Goal: Communication & Community: Answer question/provide support

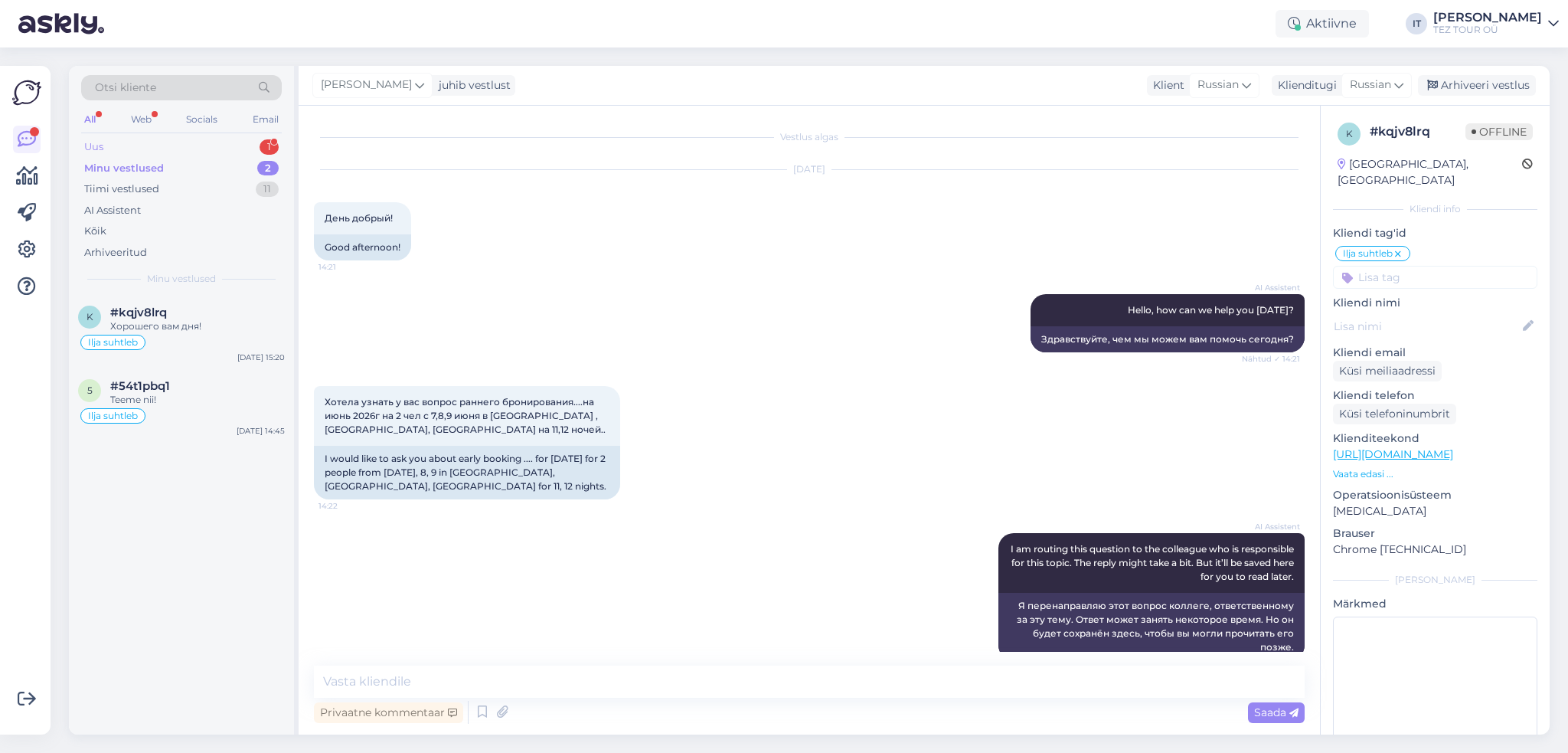
scroll to position [379, 0]
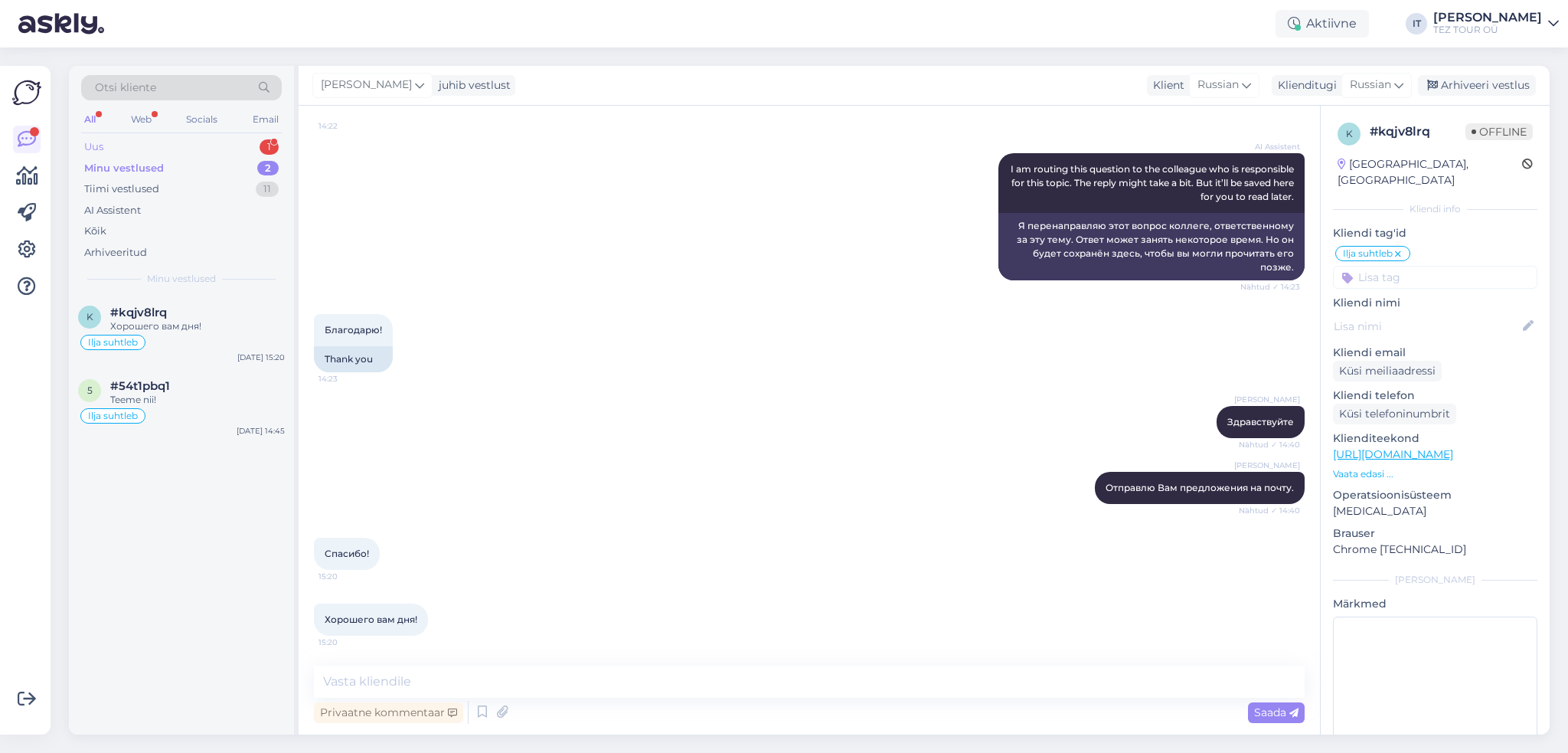
click at [244, 146] on div "Uus 1" at bounding box center [182, 147] width 201 height 21
click at [235, 326] on div "Hello, I am routing this question to the colleague who is responsible for this …" at bounding box center [198, 332] width 174 height 27
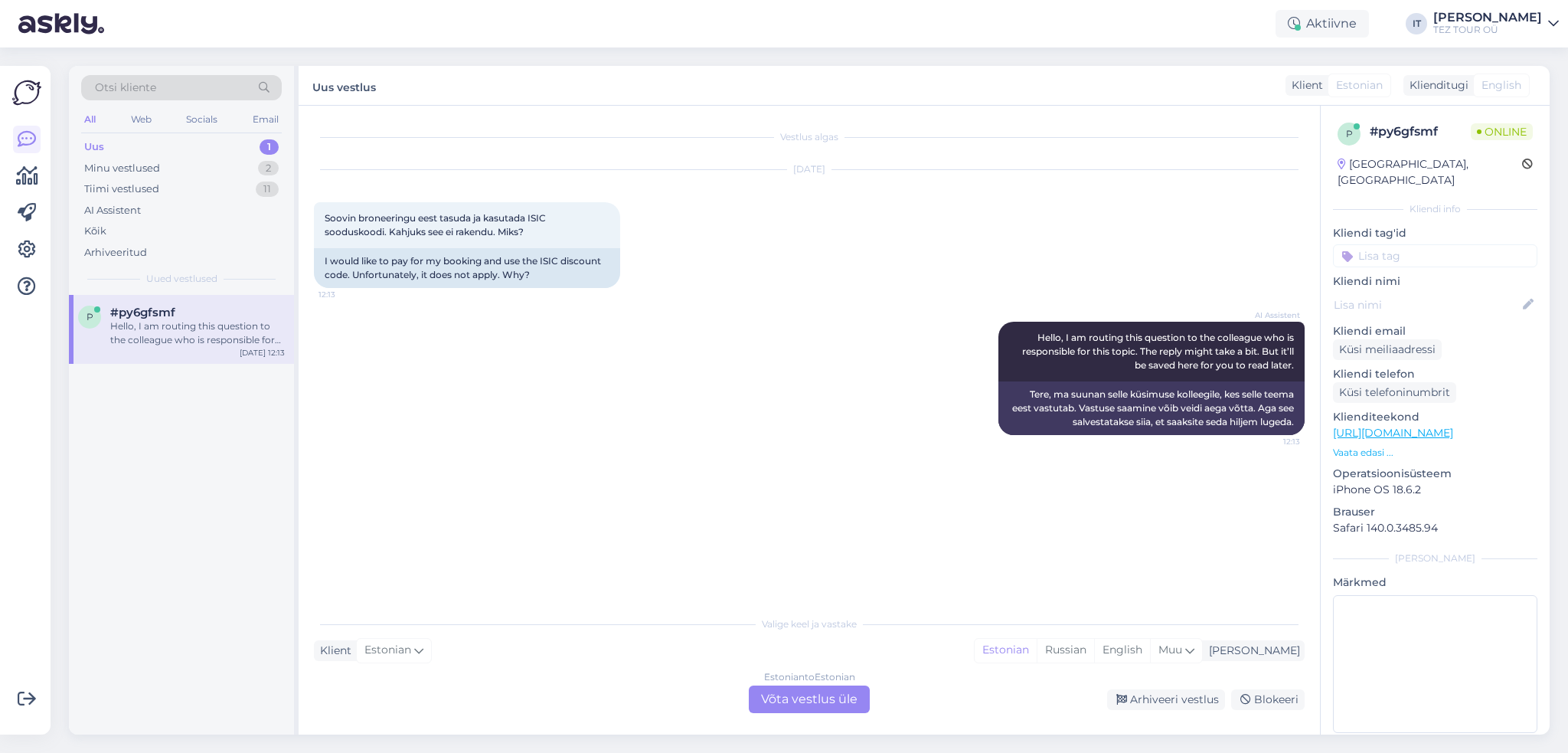
click at [830, 700] on div "Estonian to Estonian Võta vestlus üle" at bounding box center [809, 699] width 121 height 27
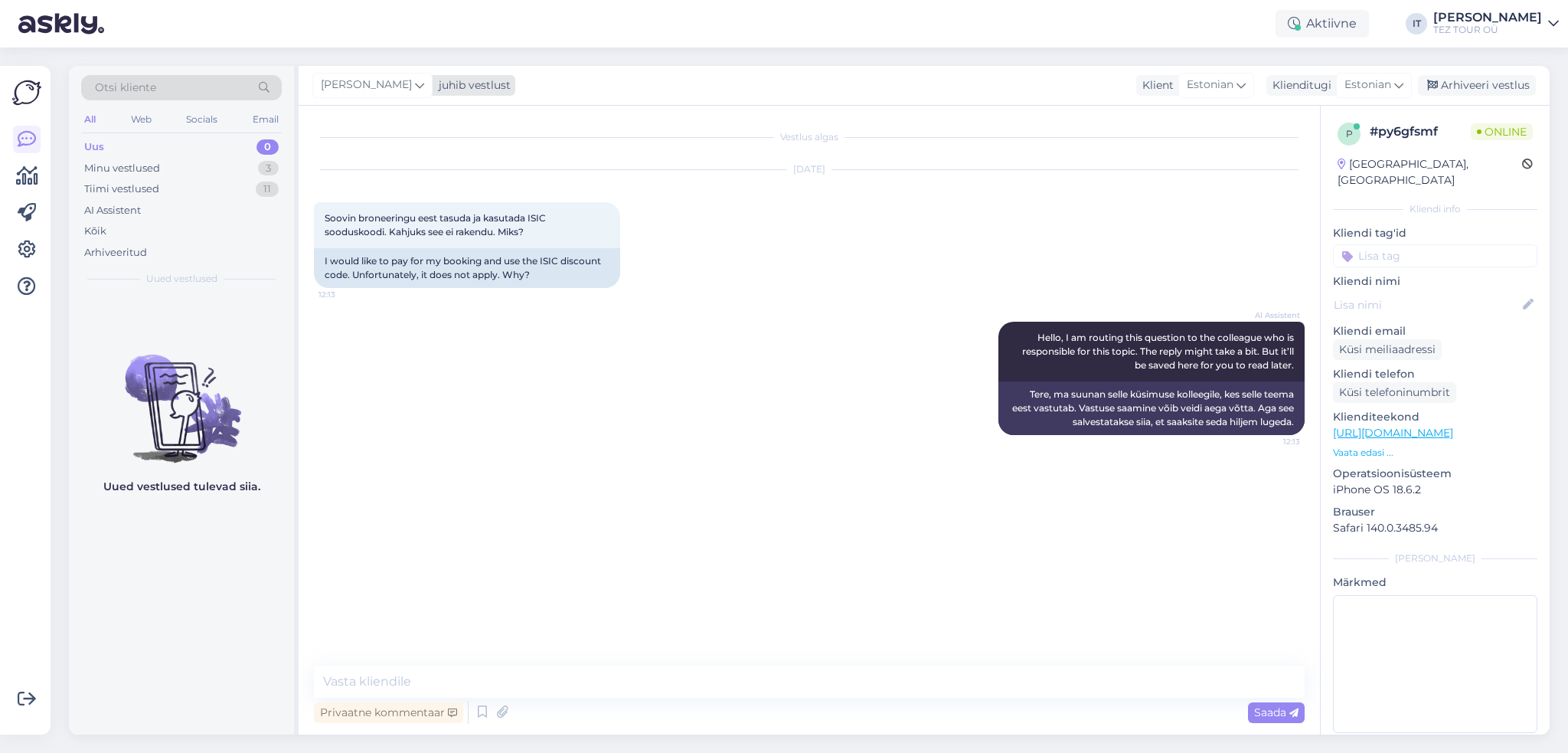
click at [486, 81] on div "juhib vestlust" at bounding box center [472, 86] width 78 height 16
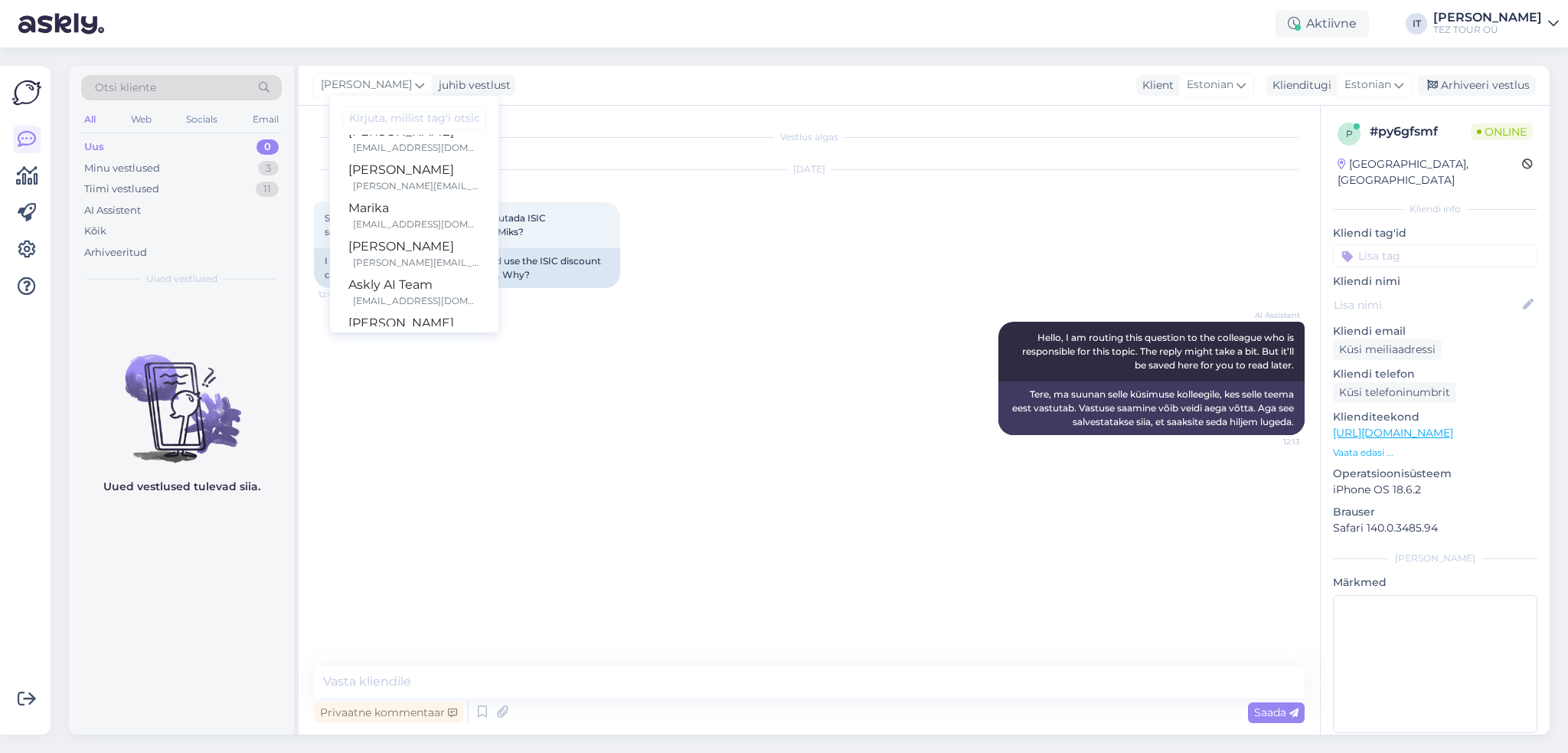
scroll to position [206, 0]
click at [429, 187] on div "[EMAIL_ADDRESS][DOMAIN_NAME]" at bounding box center [416, 193] width 127 height 14
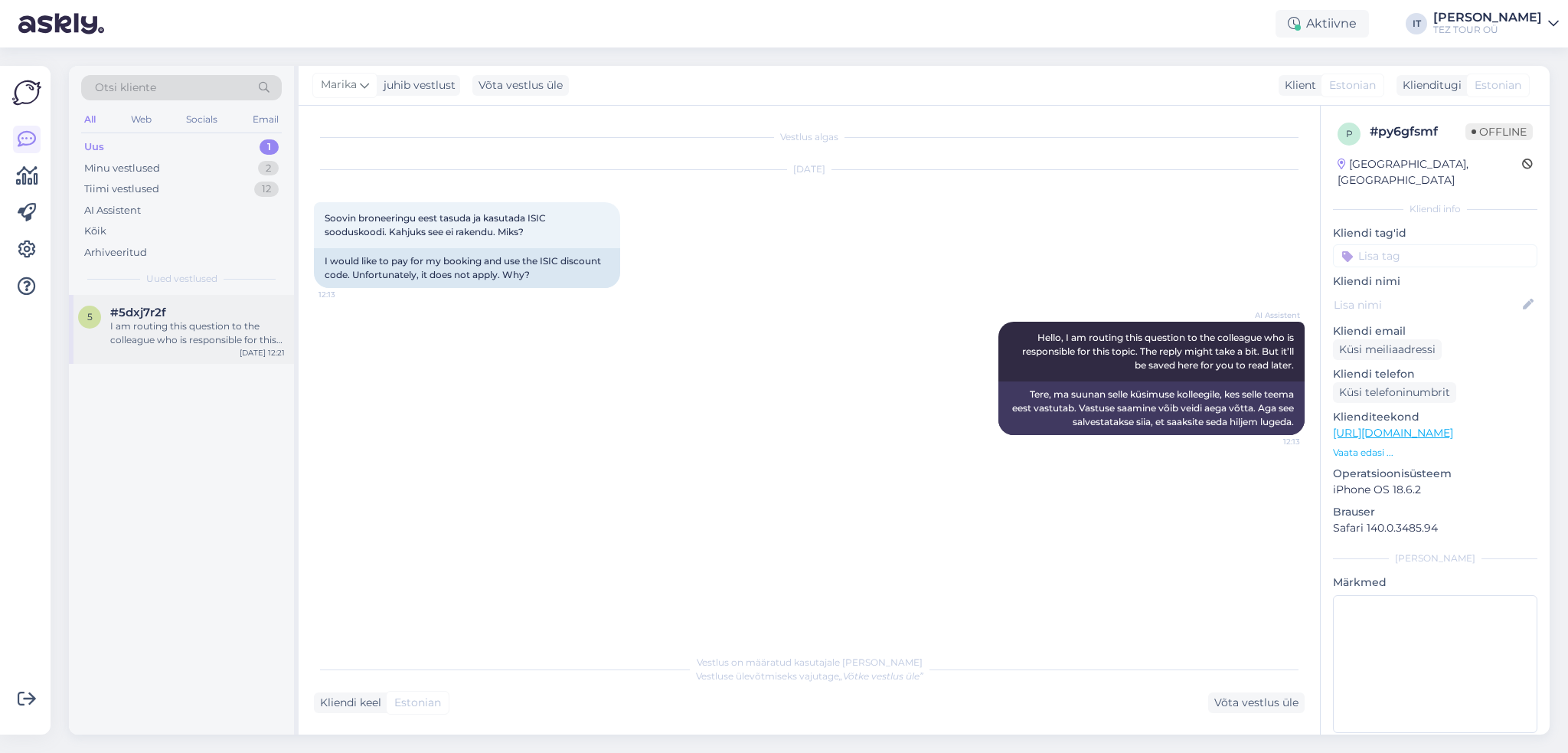
click at [215, 348] on div "5 #5dxj7r2f I am routing this question to the colleague who is responsible for …" at bounding box center [182, 329] width 226 height 69
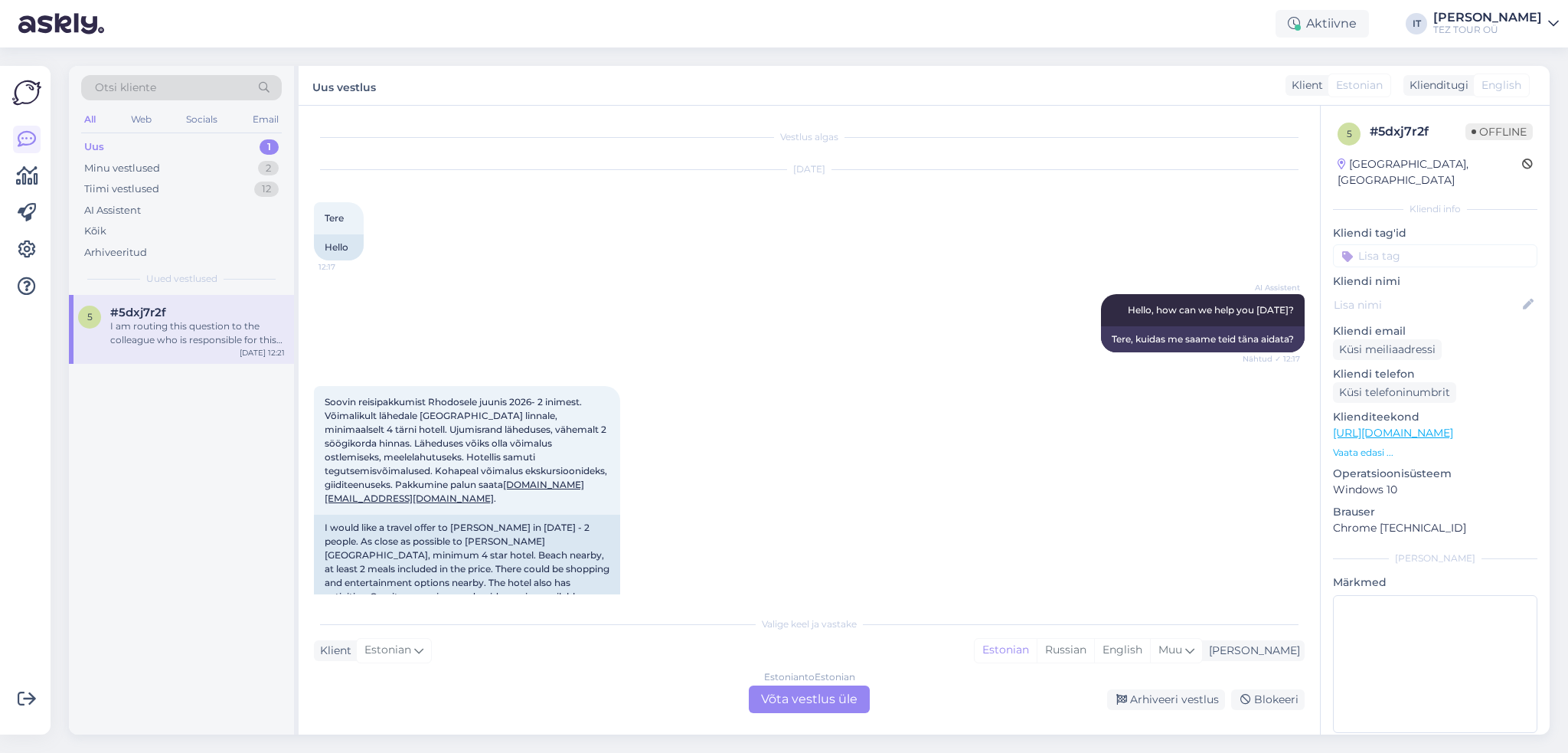
scroll to position [165, 0]
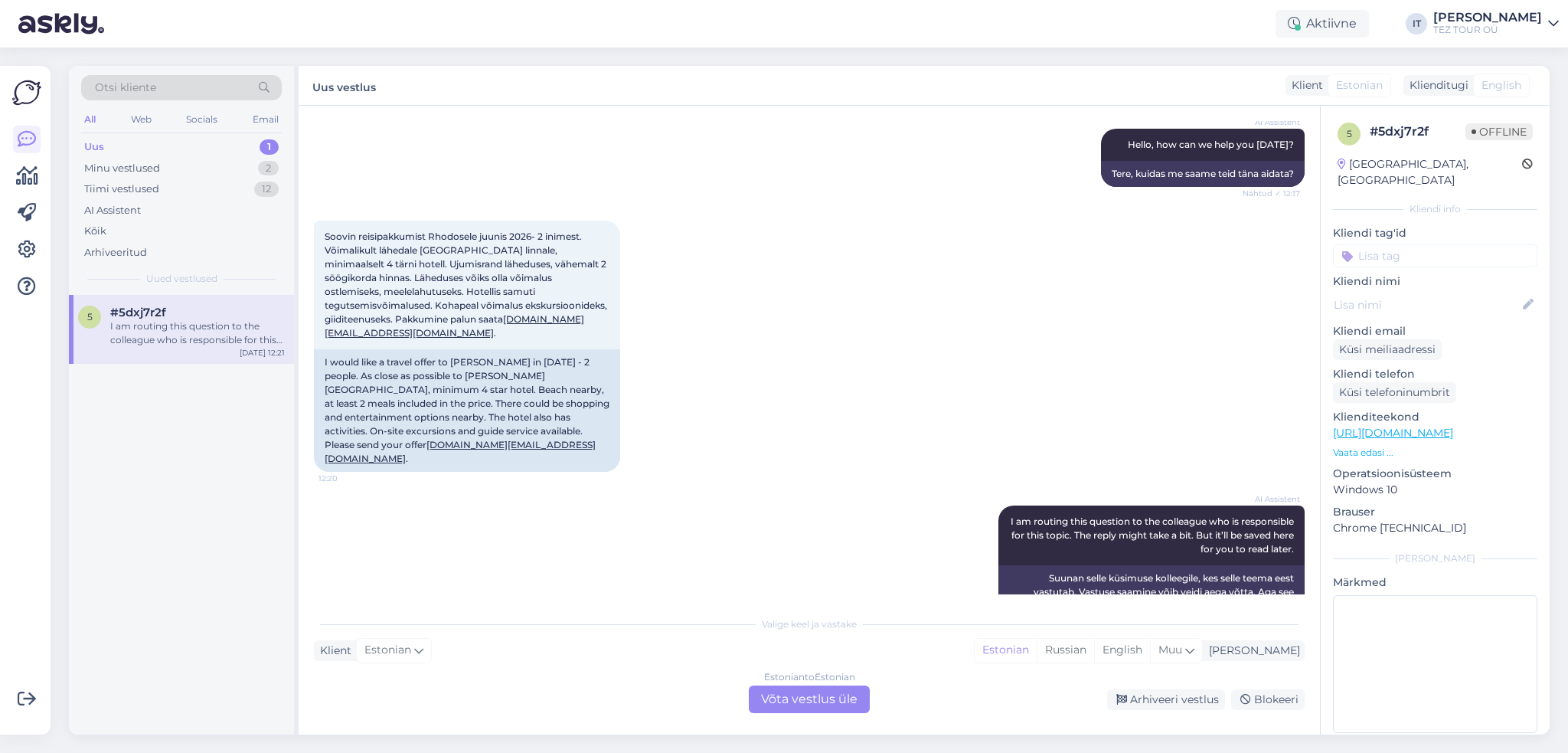
click at [811, 725] on div "Vestlus algas [DATE] Tere 12:17 Hello AI Assistent Hello, how can we help you […" at bounding box center [809, 420] width 1021 height 629
click at [806, 699] on div "Estonian to Estonian Võta vestlus üle" at bounding box center [809, 699] width 121 height 27
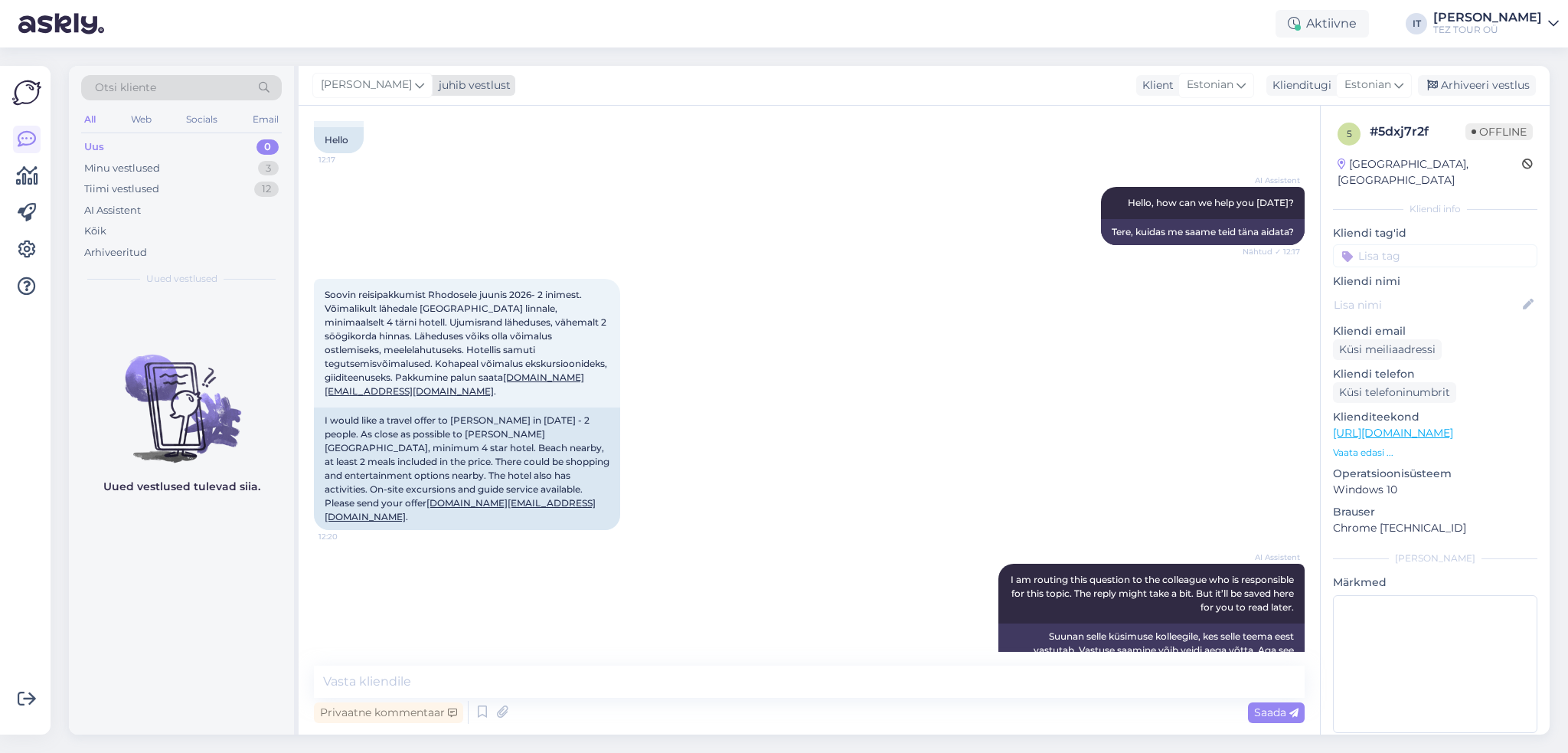
click at [478, 83] on div "juhib vestlust" at bounding box center [472, 86] width 78 height 16
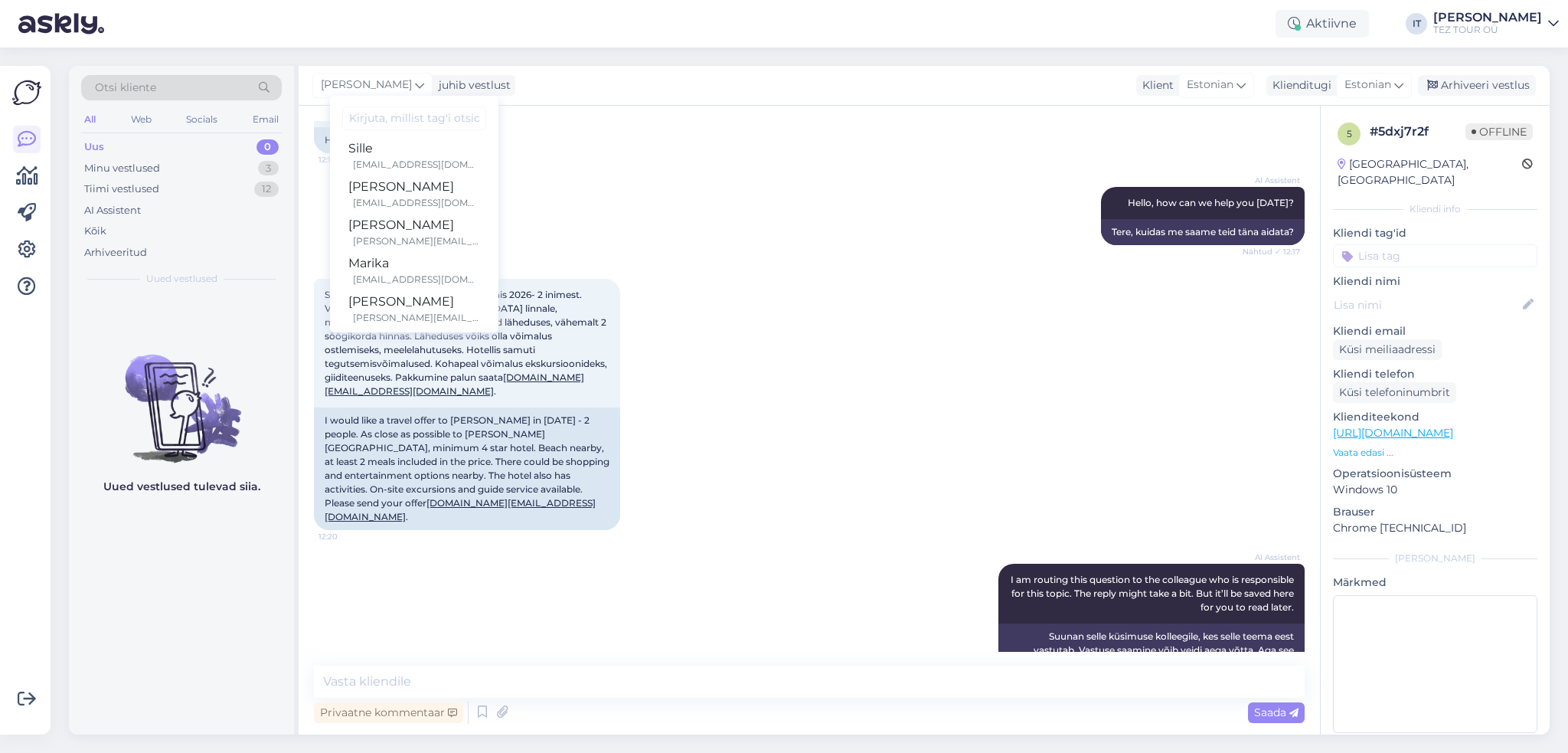
scroll to position [153, 0]
click at [419, 162] on div "[EMAIL_ADDRESS][DOMAIN_NAME]" at bounding box center [416, 169] width 127 height 14
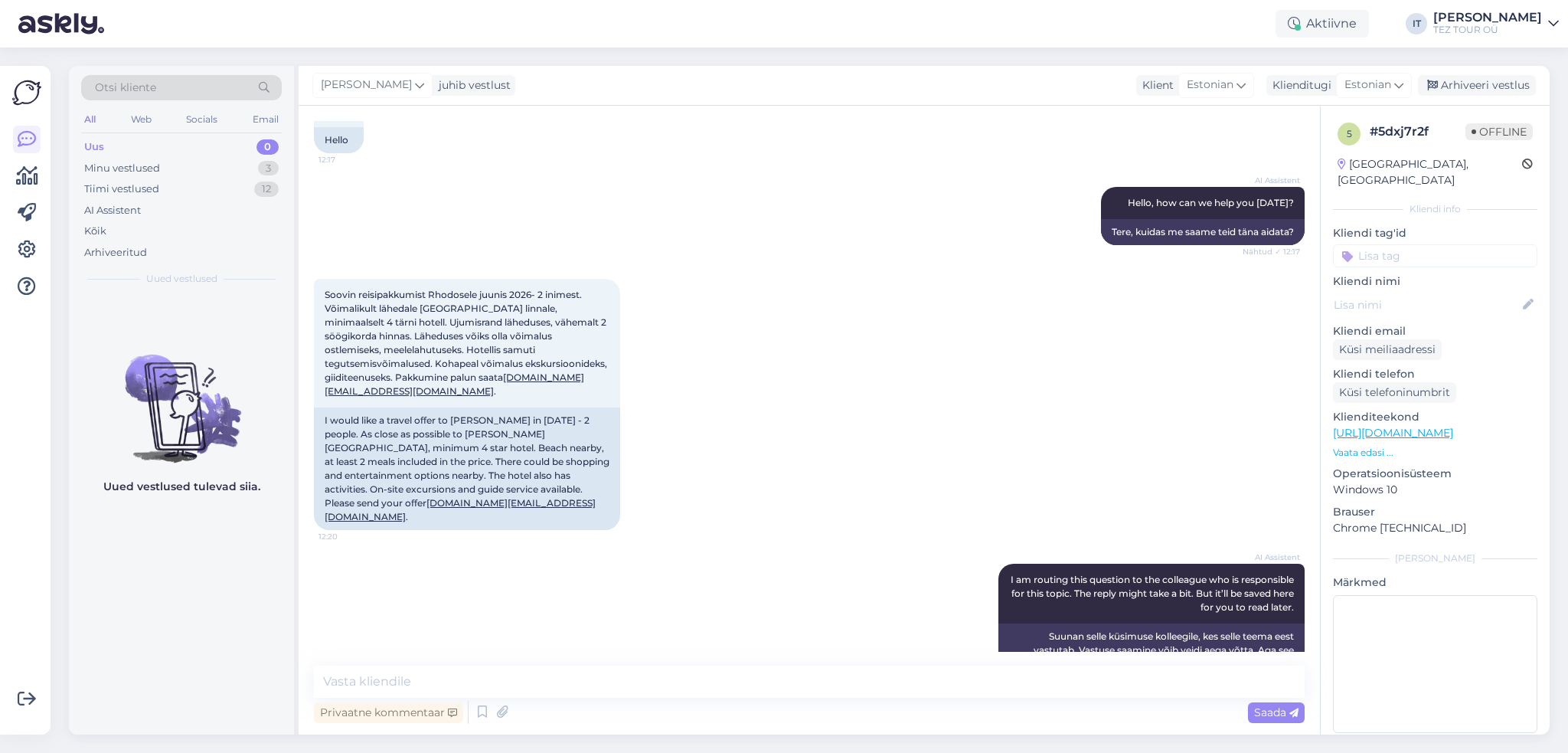
scroll to position [127, 0]
